Goal: Transaction & Acquisition: Obtain resource

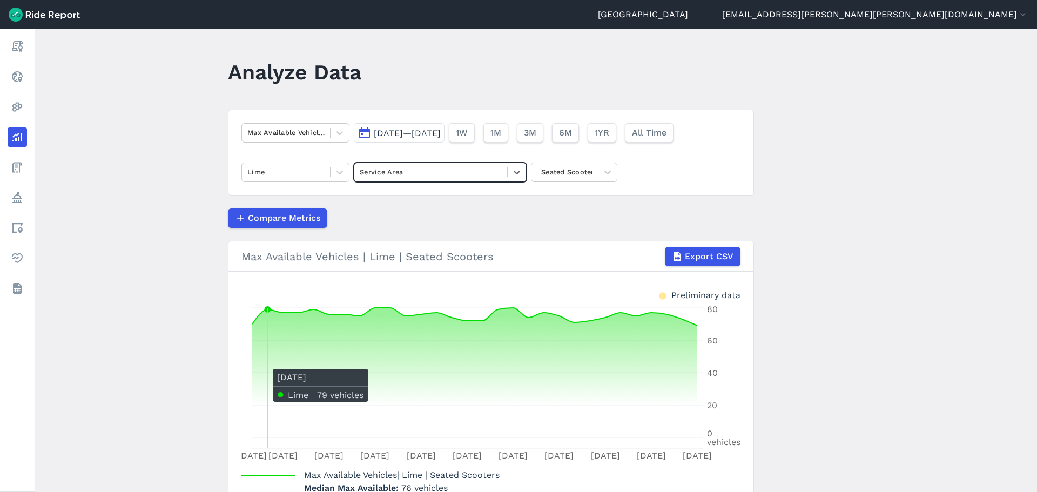
scroll to position [45, 0]
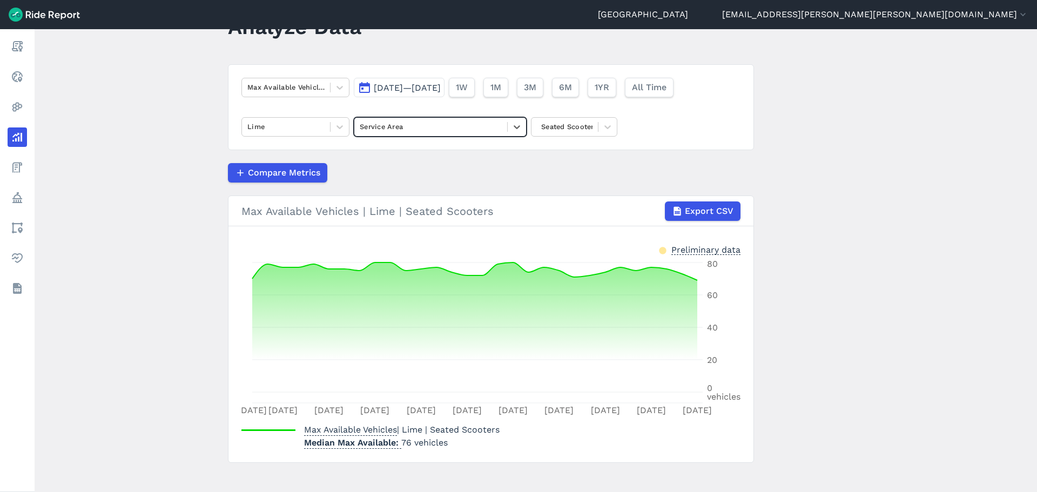
click at [173, 174] on main "Analyze Data Max Available Vehicles [DATE]—[DATE] 1W 1M 3M 6M 1YR All Time Lime…" at bounding box center [536, 260] width 1002 height 463
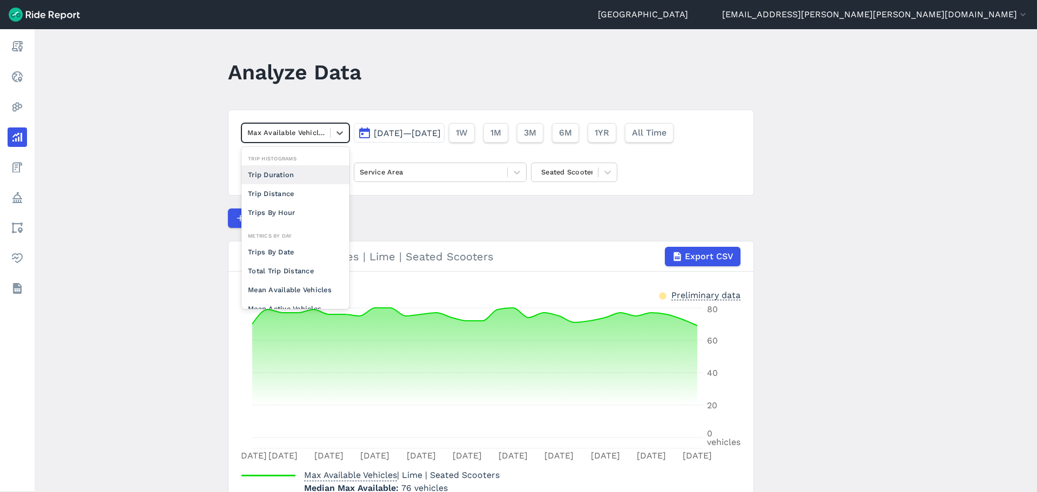
click at [281, 131] on div at bounding box center [285, 132] width 77 height 12
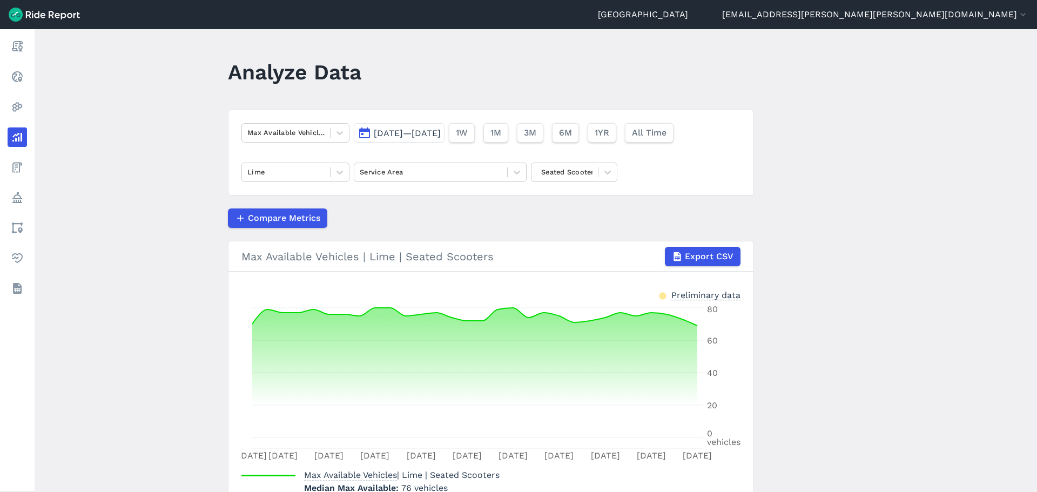
click at [183, 120] on main "Analyze Data Max Available Vehicles [DATE]—[DATE] 1W 1M 3M 6M 1YR All Time Lime…" at bounding box center [536, 260] width 1002 height 463
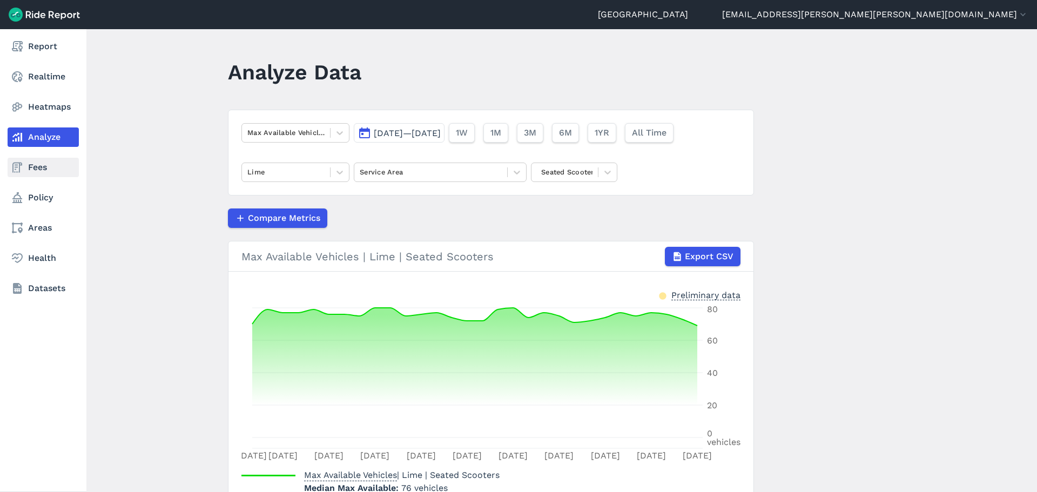
click at [36, 164] on link "Fees" at bounding box center [43, 167] width 71 height 19
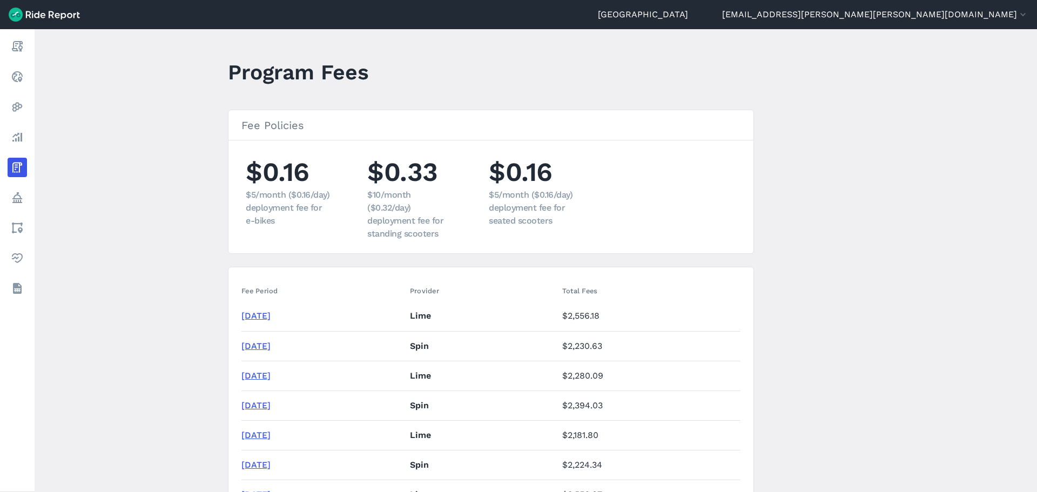
click at [266, 345] on link "[DATE]" at bounding box center [255, 346] width 29 height 10
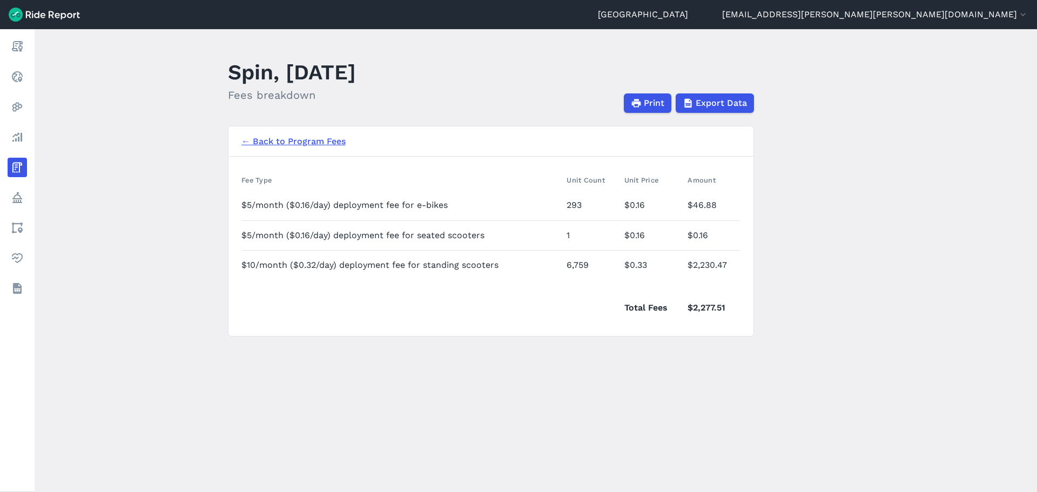
click at [169, 262] on main "Spin, [DATE] Fees breakdown Print Export Data ← Back to Program Fees Fee Type U…" at bounding box center [536, 260] width 1002 height 463
click at [459, 381] on main "Spin, [DATE] Fees breakdown Print Export Data ← Back to Program Fees Fee Type U…" at bounding box center [536, 260] width 1002 height 463
click at [356, 385] on main "Spin, [DATE] Fees breakdown Print Export Data ← Back to Program Fees Fee Type U…" at bounding box center [536, 260] width 1002 height 463
click at [366, 361] on main "Spin, [DATE] Fees breakdown Print Export Data ← Back to Program Fees Fee Type U…" at bounding box center [536, 260] width 1002 height 463
click at [806, 223] on main "Spin, [DATE] Fees breakdown Print Export Data ← Back to Program Fees Fee Type U…" at bounding box center [536, 260] width 1002 height 463
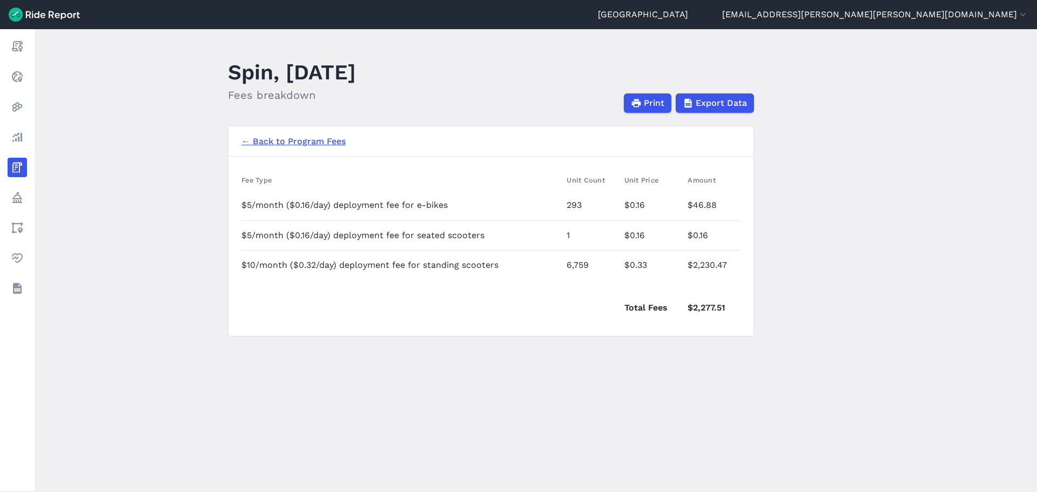
click at [348, 368] on main "Spin, [DATE] Fees breakdown Print Export Data ← Back to Program Fees Fee Type U…" at bounding box center [536, 260] width 1002 height 463
click at [521, 396] on main "Spin, [DATE] Fees breakdown Print Export Data ← Back to Program Fees Fee Type U…" at bounding box center [536, 260] width 1002 height 463
click at [873, 143] on main "Spin, [DATE] Fees breakdown Print Export Data ← Back to Program Fees Fee Type U…" at bounding box center [536, 260] width 1002 height 463
click at [724, 100] on span "Export Data" at bounding box center [720, 103] width 51 height 13
drag, startPoint x: 654, startPoint y: 107, endPoint x: 226, endPoint y: 295, distance: 466.7
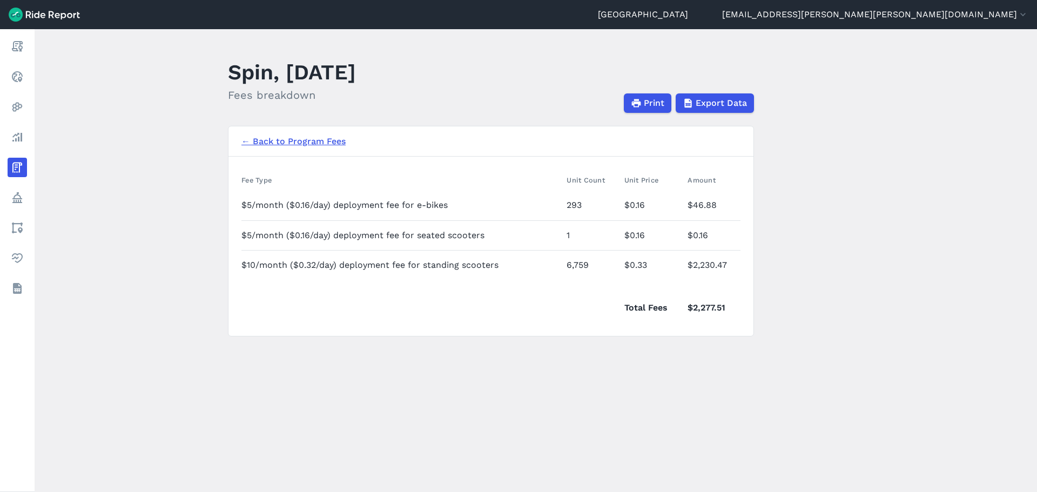
click at [653, 106] on span "Print" at bounding box center [654, 103] width 21 height 13
click at [838, 218] on main "Spin, [DATE] Fees breakdown Print Export Data ← Back to Program Fees Fee Type U…" at bounding box center [536, 260] width 1002 height 463
click at [198, 223] on main "Spin, [DATE] Fees breakdown Print Export Data ← Back to Program Fees Fee Type U…" at bounding box center [536, 260] width 1002 height 463
click at [316, 142] on link "← Back to Program Fees" at bounding box center [293, 141] width 104 height 13
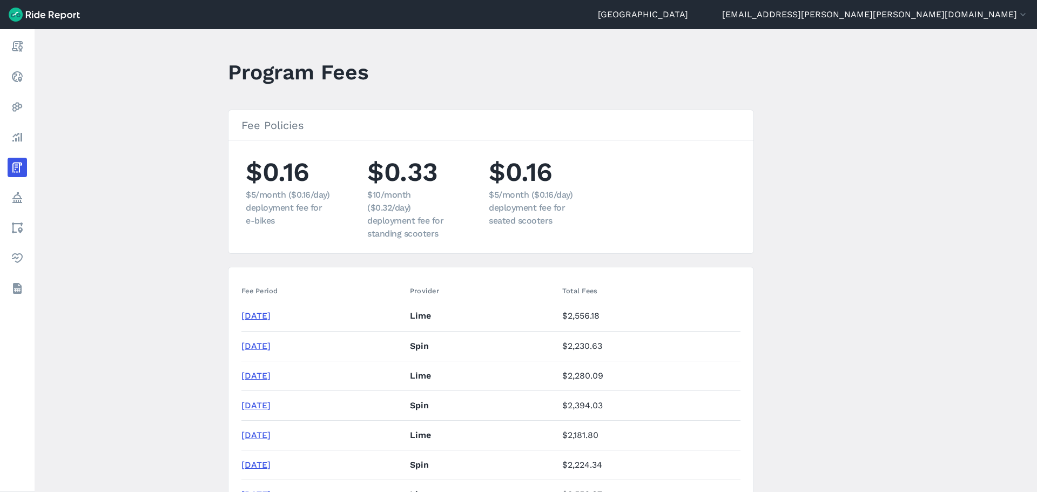
click at [150, 168] on main "Program Fees Fee Policies $0.16 $5/month ($0.16/day) deployment fee for e-bikes…" at bounding box center [536, 260] width 1002 height 463
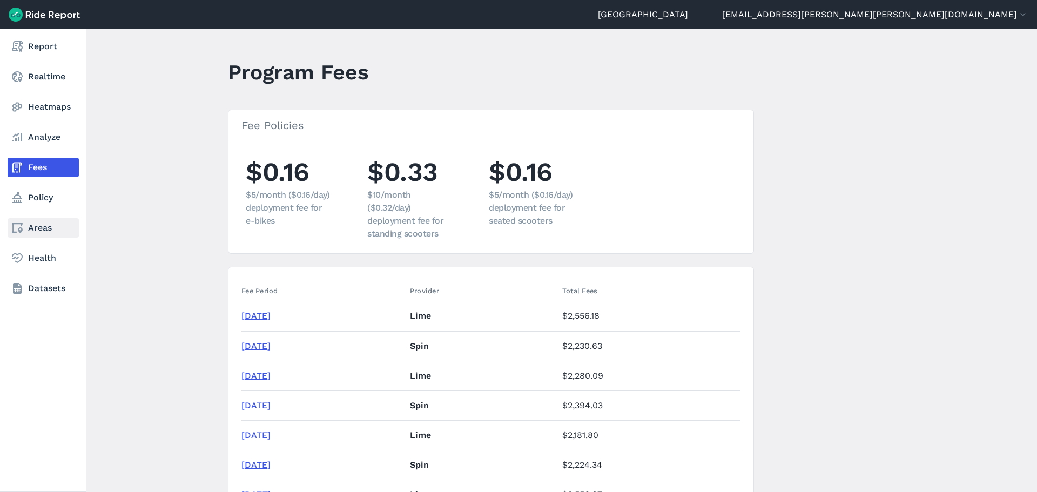
click at [41, 225] on link "Areas" at bounding box center [43, 227] width 71 height 19
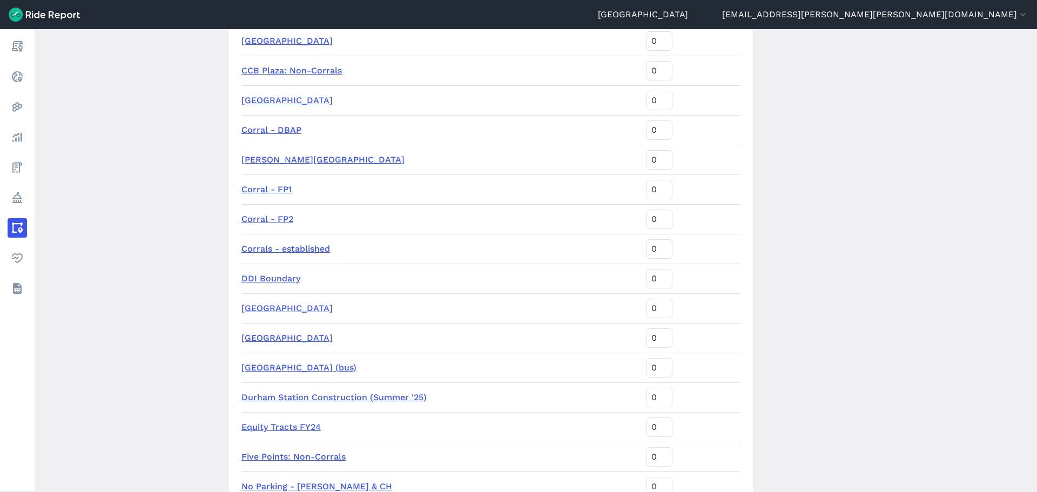
scroll to position [378, 0]
